Goal: Task Accomplishment & Management: Complete application form

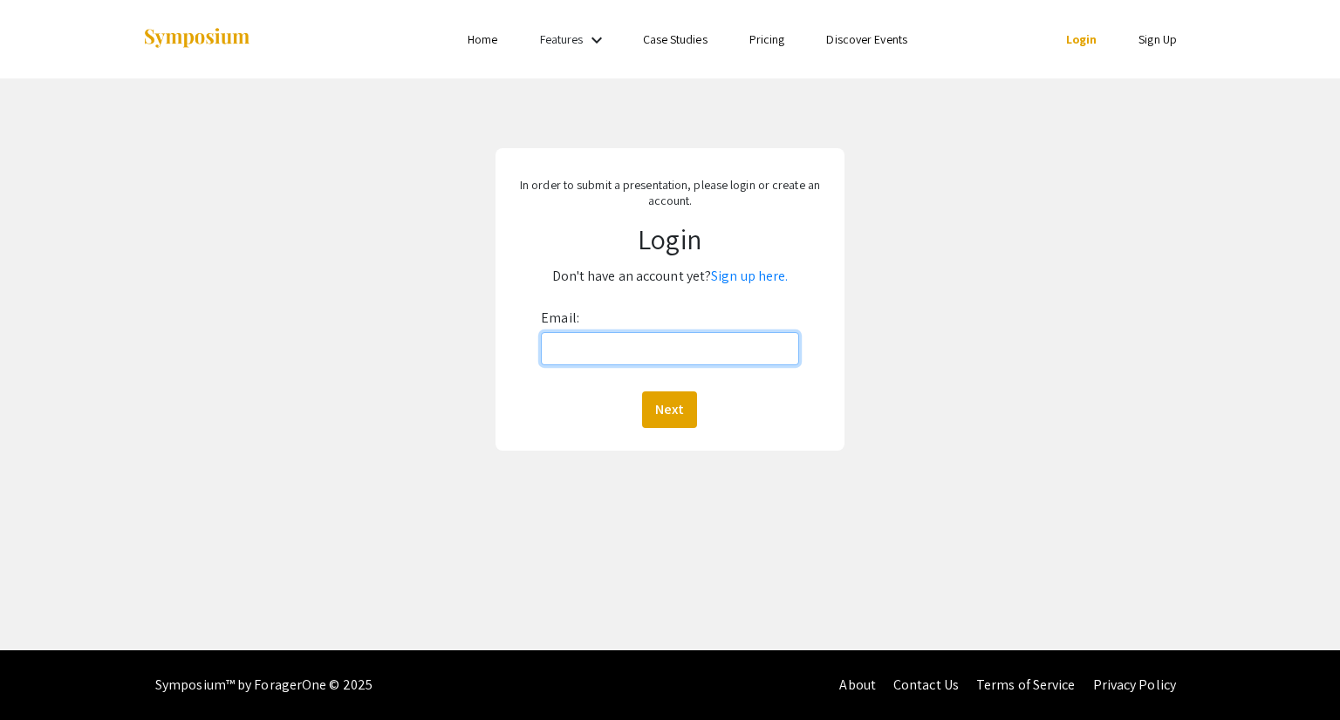
click at [593, 361] on input "Email:" at bounding box center [669, 348] width 257 height 33
type input "[EMAIL_ADDRESS][DOMAIN_NAME]"
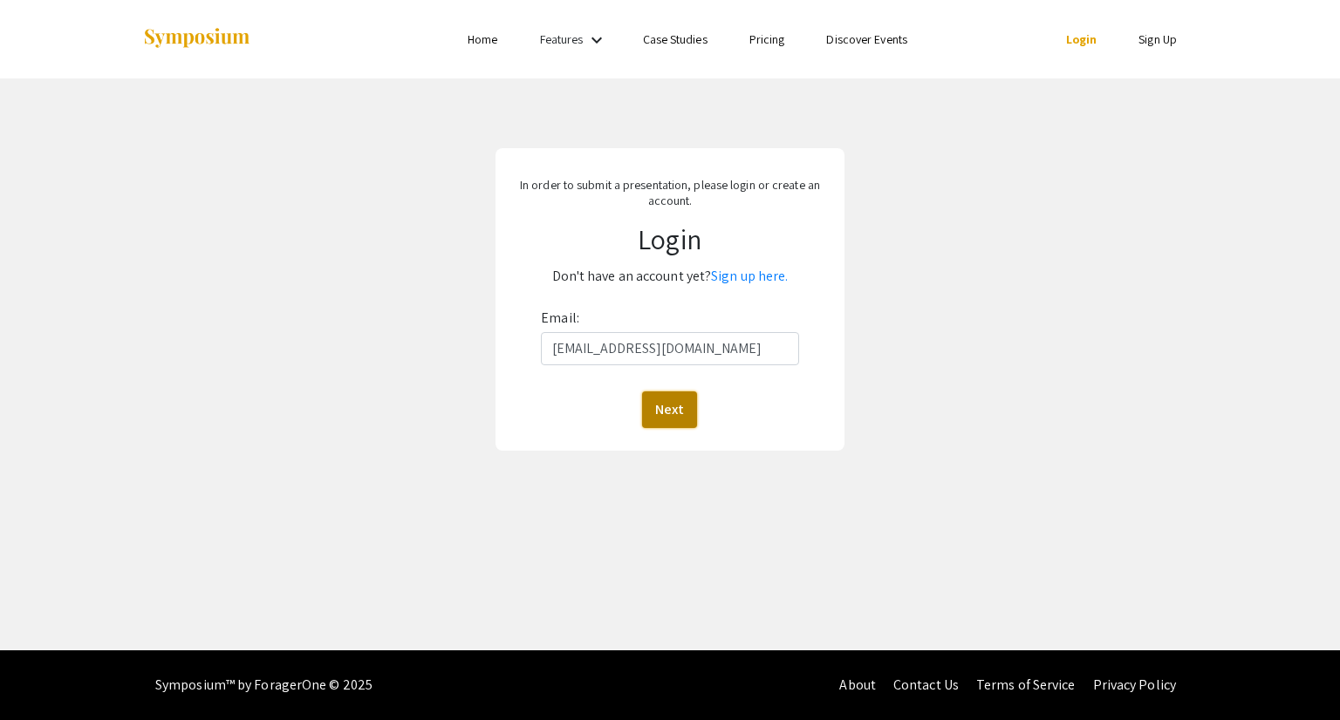
click at [680, 411] on button "Next" at bounding box center [669, 410] width 55 height 37
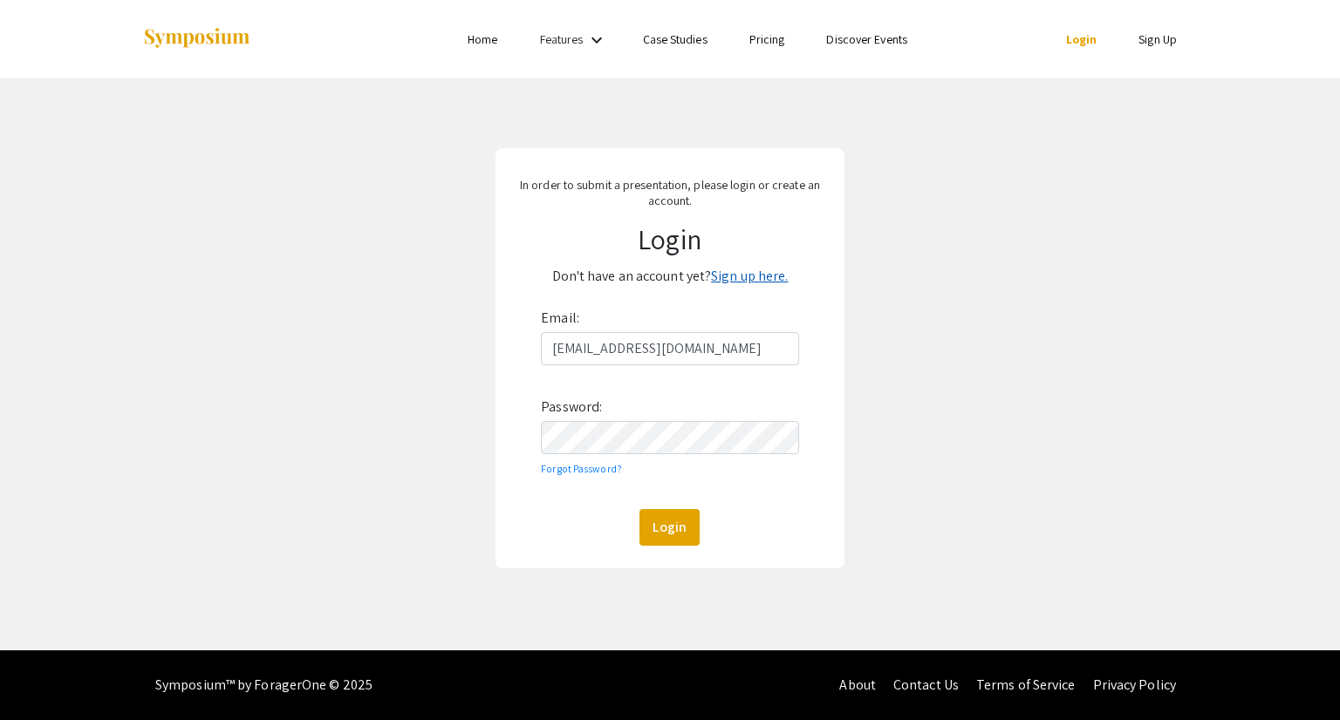
click at [745, 276] on link "Sign up here." at bounding box center [749, 276] width 77 height 18
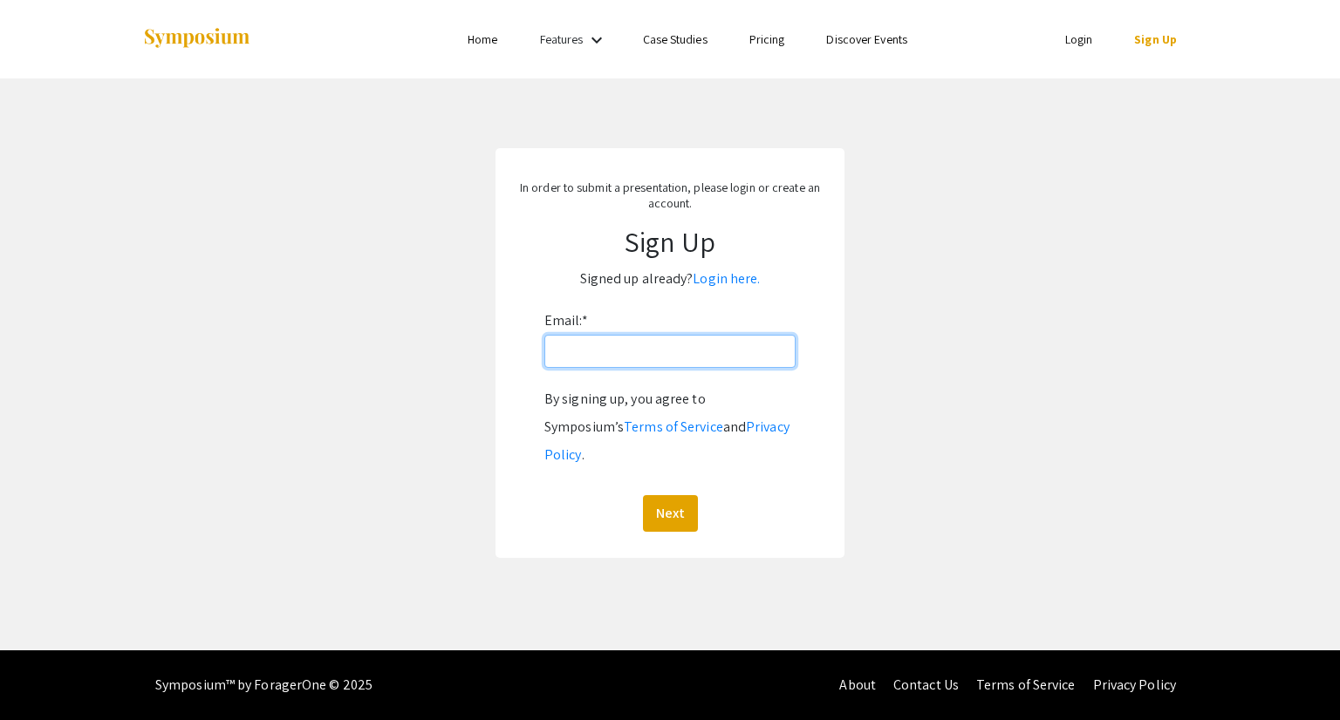
click at [634, 352] on input "Email: *" at bounding box center [669, 351] width 251 height 33
type input "[EMAIL_ADDRESS][DOMAIN_NAME]"
click at [665, 495] on button "Next" at bounding box center [670, 513] width 55 height 37
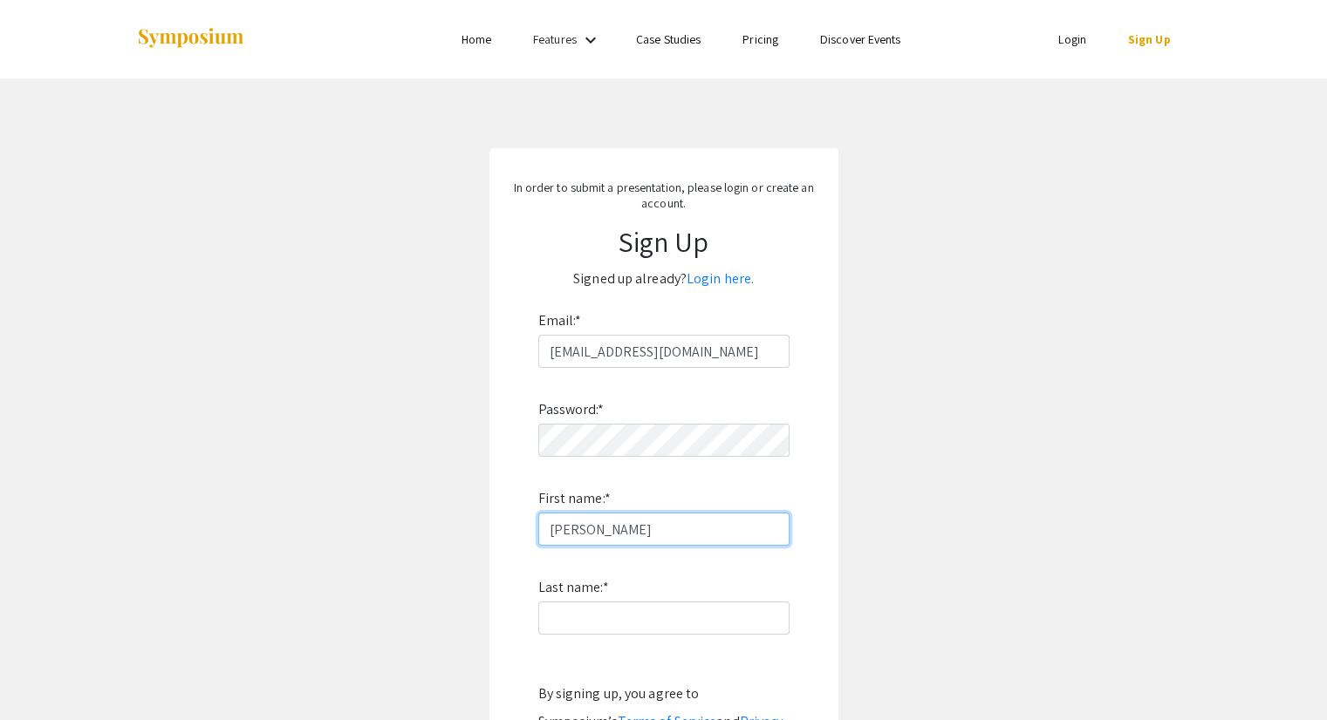
type input "Shrushti"
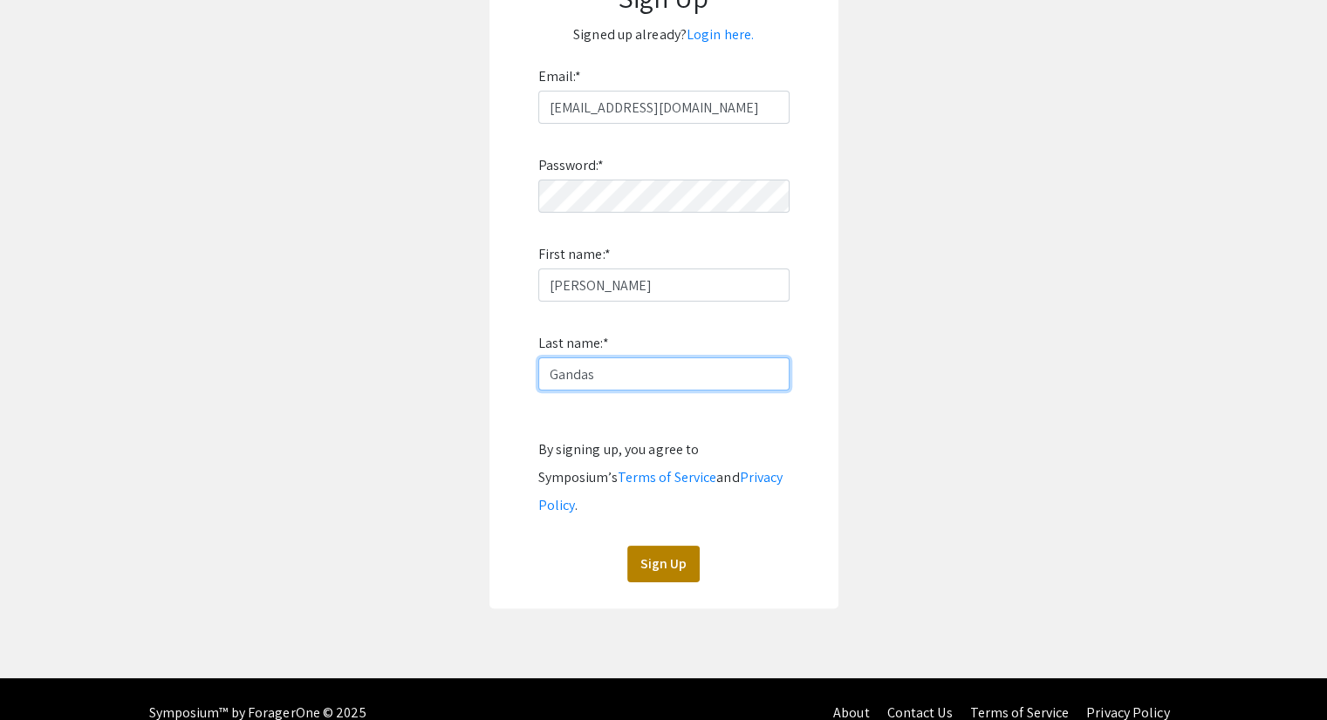
type input "Gandas"
click at [665, 546] on button "Sign Up" at bounding box center [663, 564] width 72 height 37
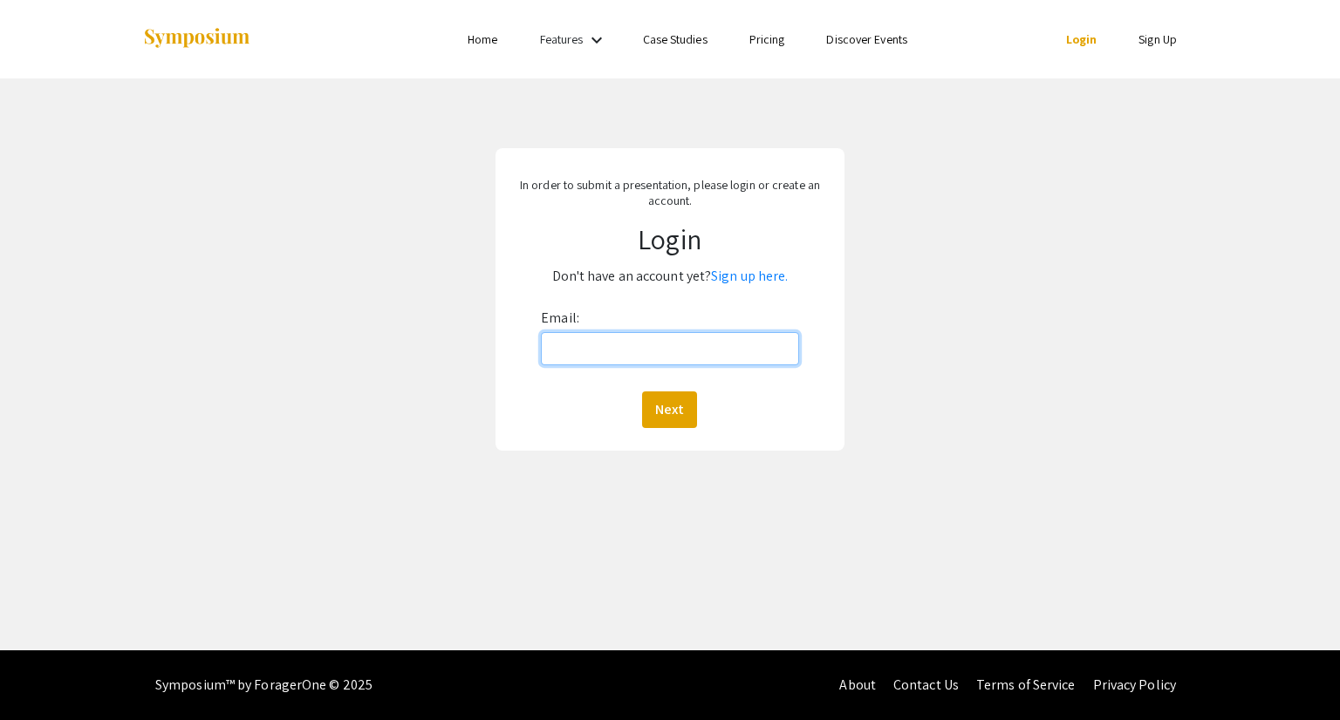
click at [642, 346] on input "Email:" at bounding box center [669, 348] width 257 height 33
type input "[EMAIL_ADDRESS][DOMAIN_NAME]"
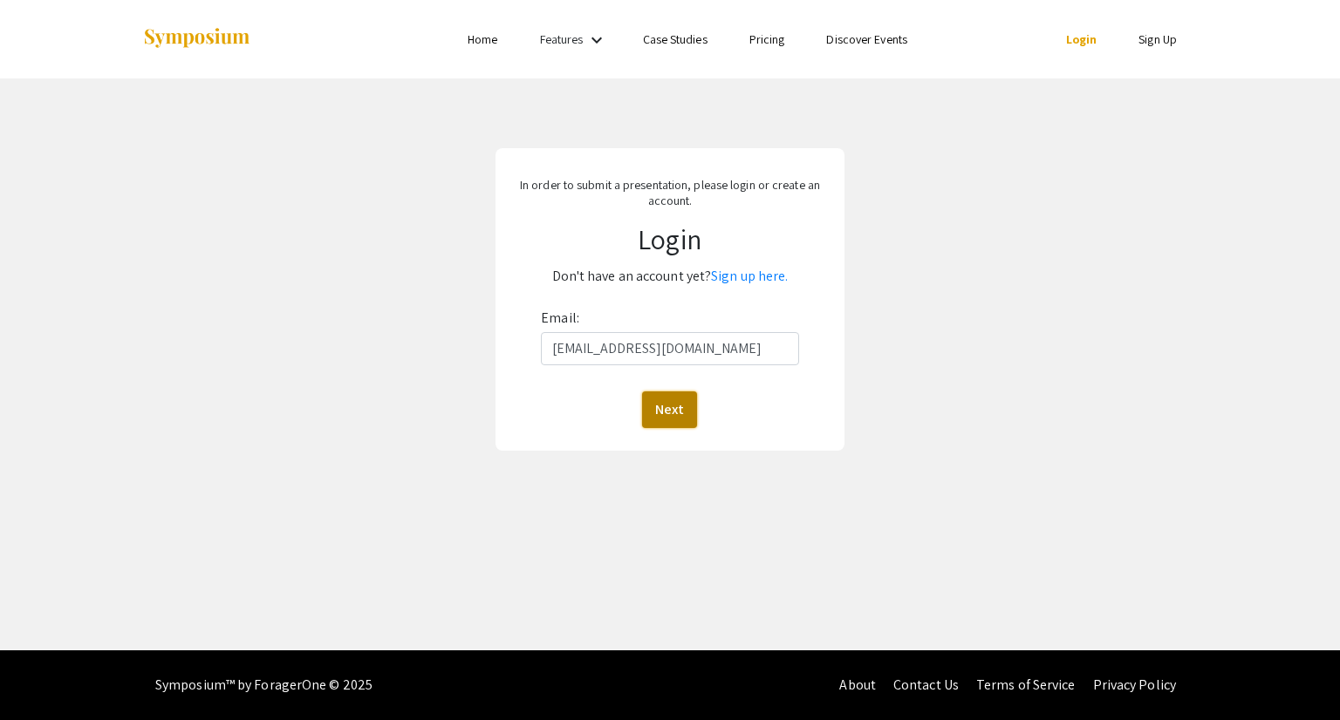
click at [678, 413] on button "Next" at bounding box center [669, 410] width 55 height 37
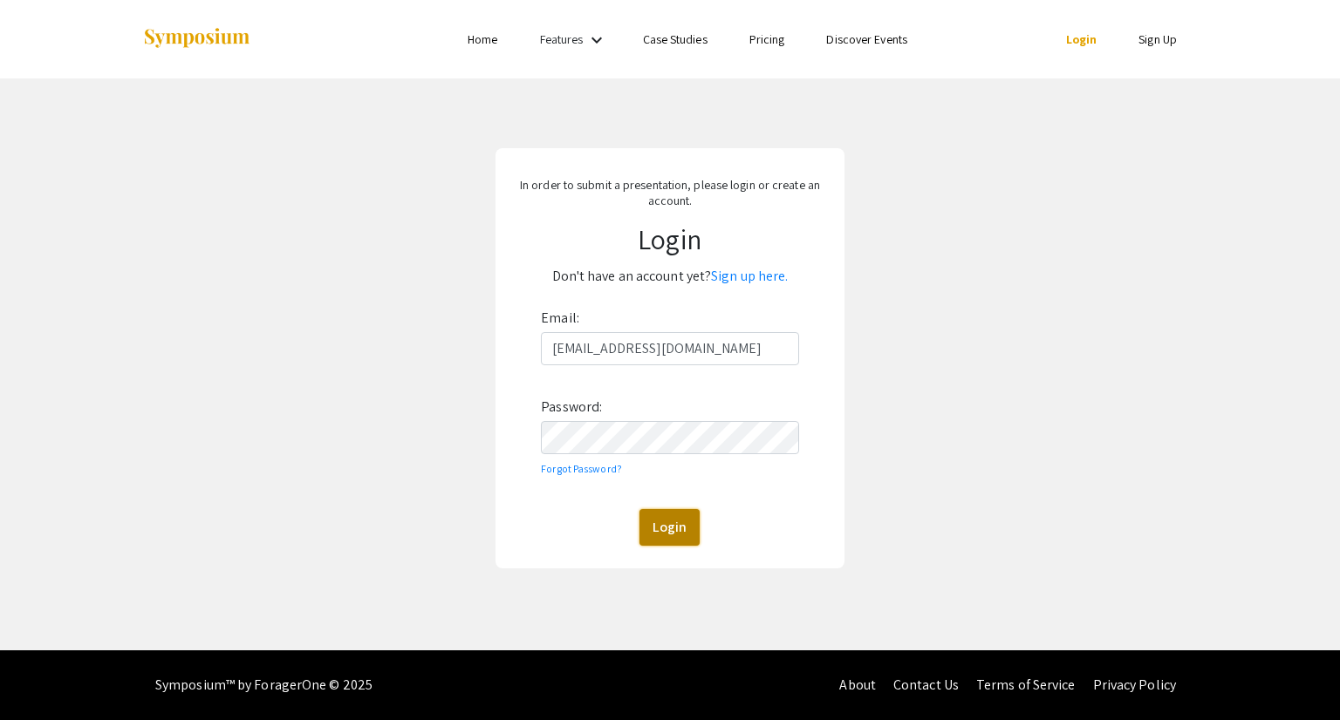
click at [666, 521] on button "Login" at bounding box center [669, 527] width 60 height 37
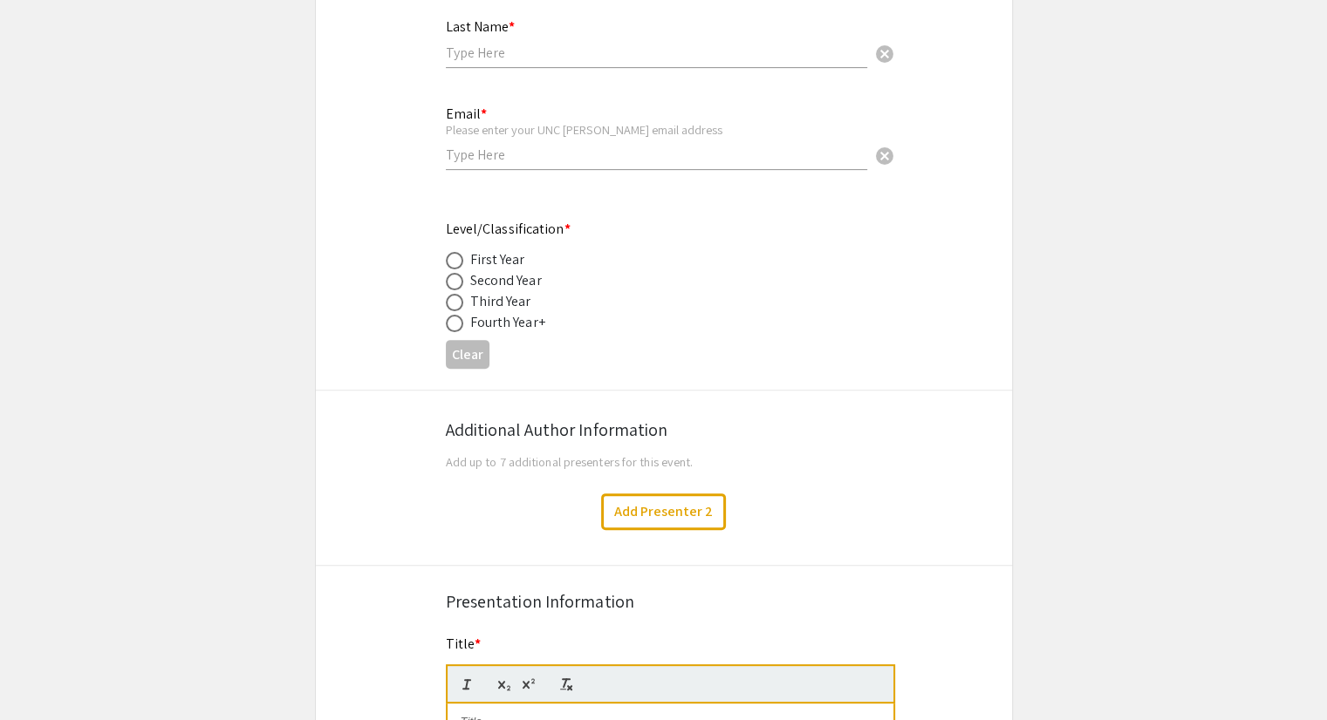
scroll to position [523, 0]
